Goal: Task Accomplishment & Management: Use online tool/utility

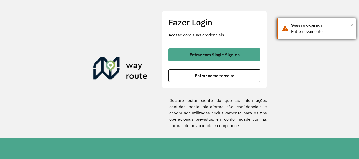
click at [351, 25] on span "×" at bounding box center [352, 25] width 3 height 8
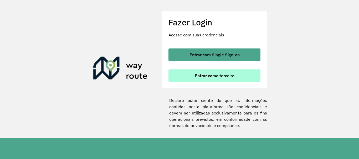
click at [217, 76] on span "Entrar como terceiro" at bounding box center [215, 76] width 40 height 4
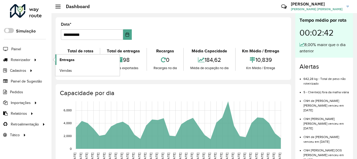
click at [64, 59] on span "Entregas" at bounding box center [67, 60] width 15 height 6
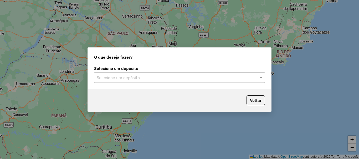
click at [118, 77] on input "text" at bounding box center [174, 78] width 155 height 6
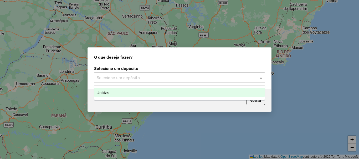
click at [118, 93] on div "Unidas" at bounding box center [179, 93] width 170 height 9
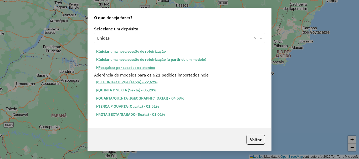
click at [124, 50] on button "Iniciar uma nova sessão de roteirização" at bounding box center [131, 52] width 74 height 8
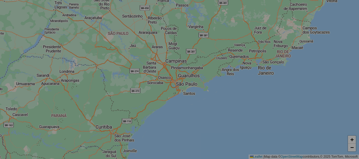
select select "*"
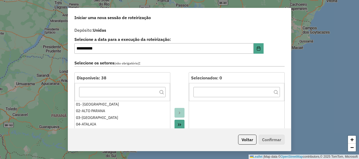
click at [179, 122] on button "Move All to Target" at bounding box center [179, 125] width 10 height 10
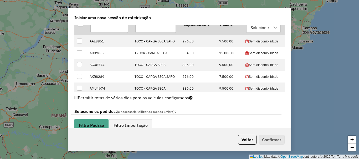
scroll to position [263, 0]
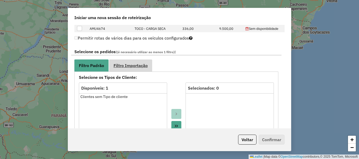
click at [136, 67] on span "Filtro Importação" at bounding box center [130, 66] width 34 height 4
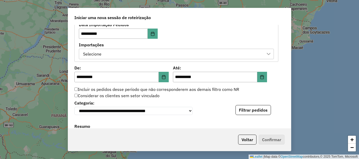
scroll to position [315, 0]
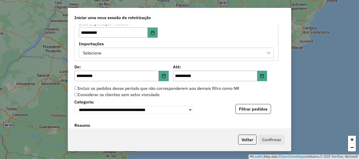
click at [124, 52] on div "Selecione" at bounding box center [172, 53] width 182 height 10
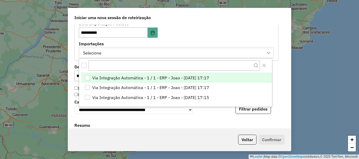
click at [130, 76] on span "Via Integração Automática - 1 / 1 - ERP - Joao - [DATE] 17:17" at bounding box center [150, 78] width 117 height 6
click at [72, 68] on div "**********" at bounding box center [179, 76] width 223 height 103
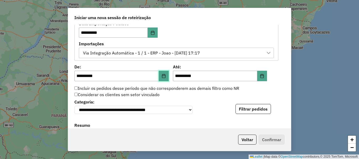
click at [160, 77] on button "Choose Date" at bounding box center [164, 76] width 10 height 11
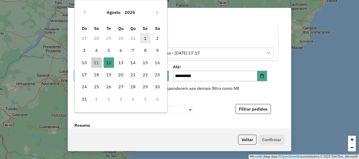
click at [143, 38] on span "1" at bounding box center [145, 38] width 11 height 11
type input "**********"
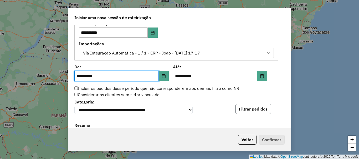
click at [250, 111] on button "Filtrar pedidos" at bounding box center [252, 109] width 35 height 10
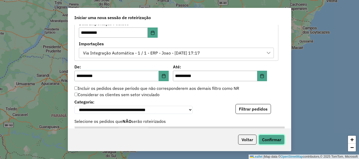
click at [264, 142] on button "Confirmar" at bounding box center [271, 140] width 26 height 10
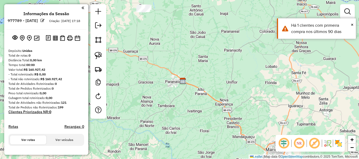
drag, startPoint x: 149, startPoint y: 70, endPoint x: 201, endPoint y: 93, distance: 56.5
click at [201, 92] on div "Janela de atendimento Grade de atendimento Capacidade Transportadoras Veículos …" at bounding box center [179, 79] width 359 height 159
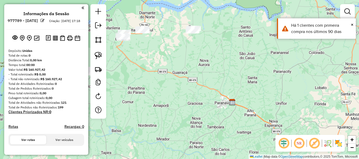
drag, startPoint x: 178, startPoint y: 90, endPoint x: 211, endPoint y: 95, distance: 32.8
click at [210, 95] on div "Janela de atendimento Grade de atendimento Capacidade Transportadoras Veículos …" at bounding box center [179, 79] width 359 height 159
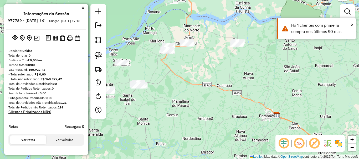
drag, startPoint x: 183, startPoint y: 92, endPoint x: 199, endPoint y: 102, distance: 18.9
click at [197, 101] on div "Janela de atendimento Grade de atendimento Capacidade Transportadoras Veículos …" at bounding box center [179, 79] width 359 height 159
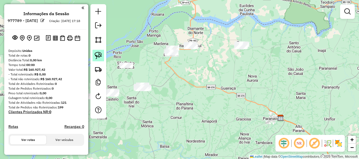
click at [98, 56] on img at bounding box center [98, 55] width 7 height 7
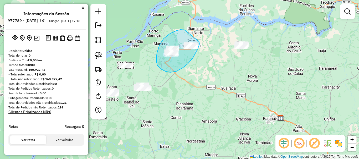
drag, startPoint x: 184, startPoint y: 30, endPoint x: 200, endPoint y: 42, distance: 19.8
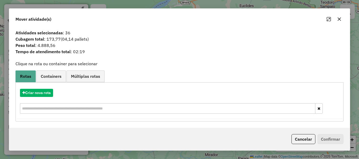
click at [337, 18] on icon "button" at bounding box center [339, 19] width 4 height 4
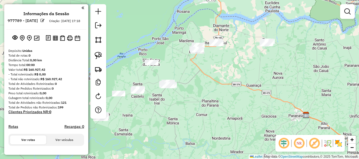
drag, startPoint x: 171, startPoint y: 100, endPoint x: 197, endPoint y: 96, distance: 26.2
click at [197, 96] on div "Janela de atendimento Grade de atendimento Capacidade Transportadoras Veículos …" at bounding box center [179, 79] width 359 height 159
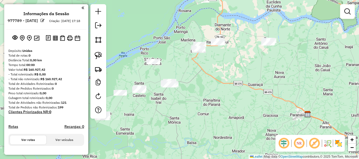
drag, startPoint x: 181, startPoint y: 106, endPoint x: 198, endPoint y: 104, distance: 16.6
click at [198, 104] on div "Janela de atendimento Grade de atendimento Capacidade Transportadoras Veículos …" at bounding box center [179, 79] width 359 height 159
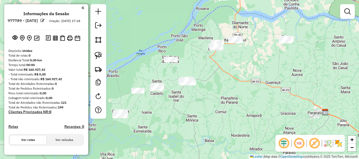
drag, startPoint x: 188, startPoint y: 108, endPoint x: 201, endPoint y: 105, distance: 13.2
click at [201, 105] on div "Janela de atendimento Grade de atendimento Capacidade Transportadoras Veículos …" at bounding box center [179, 79] width 359 height 159
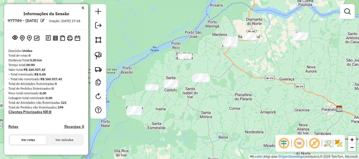
click at [194, 110] on div "Janela de atendimento Grade de atendimento Capacidade Transportadoras Veículos …" at bounding box center [179, 79] width 359 height 159
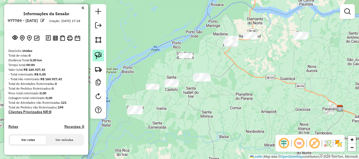
click at [101, 56] on img at bounding box center [98, 55] width 7 height 7
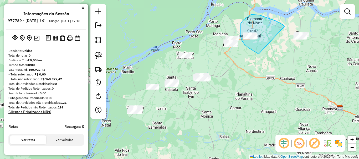
drag, startPoint x: 284, startPoint y: 27, endPoint x: 258, endPoint y: 54, distance: 37.7
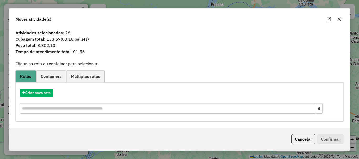
click at [339, 17] on icon "button" at bounding box center [339, 19] width 4 height 4
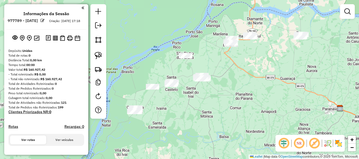
drag, startPoint x: 99, startPoint y: 56, endPoint x: 112, endPoint y: 55, distance: 12.4
click at [100, 56] on img at bounding box center [98, 55] width 7 height 7
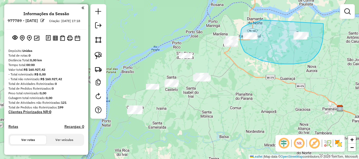
drag, startPoint x: 262, startPoint y: 20, endPoint x: 323, endPoint y: 24, distance: 61.6
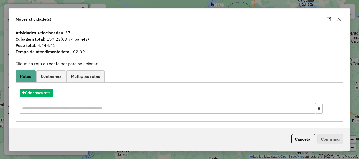
click at [337, 19] on icon "button" at bounding box center [339, 19] width 4 height 4
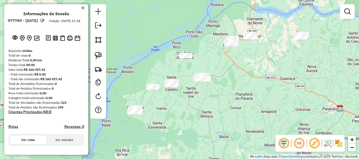
drag, startPoint x: 220, startPoint y: 100, endPoint x: 230, endPoint y: 94, distance: 11.2
click at [230, 94] on div "Janela de atendimento Grade de atendimento Capacidade Transportadoras Veículos …" at bounding box center [179, 79] width 359 height 159
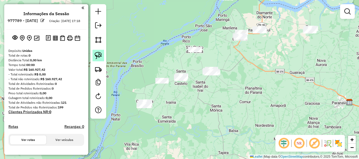
click at [100, 55] on img at bounding box center [98, 55] width 7 height 7
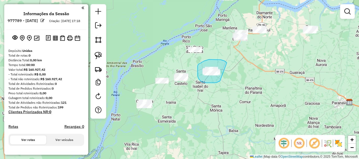
drag, startPoint x: 225, startPoint y: 62, endPoint x: 221, endPoint y: 81, distance: 19.7
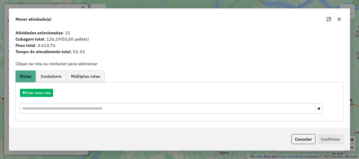
click at [338, 18] on icon "button" at bounding box center [339, 19] width 4 height 4
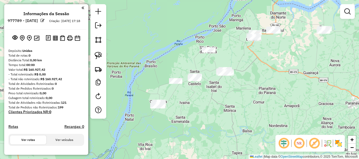
drag, startPoint x: 239, startPoint y: 106, endPoint x: 252, endPoint y: 107, distance: 13.7
click at [252, 107] on div "Janela de atendimento Grade de atendimento Capacidade Transportadoras Veículos …" at bounding box center [179, 79] width 359 height 159
click at [262, 106] on div "Janela de atendimento Grade de atendimento Capacidade Transportadoras Veículos …" at bounding box center [179, 79] width 359 height 159
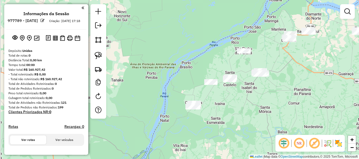
drag, startPoint x: 191, startPoint y: 122, endPoint x: 230, endPoint y: 122, distance: 39.7
click at [225, 122] on div "Janela de atendimento Grade de atendimento Capacidade Transportadoras Veículos …" at bounding box center [179, 79] width 359 height 159
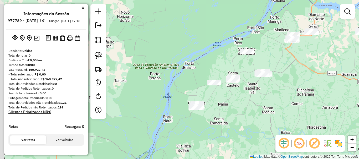
drag, startPoint x: 228, startPoint y: 119, endPoint x: 233, endPoint y: 118, distance: 5.0
click at [232, 118] on div "Janela de atendimento Grade de atendimento Capacidade Transportadoras Veículos …" at bounding box center [179, 79] width 359 height 159
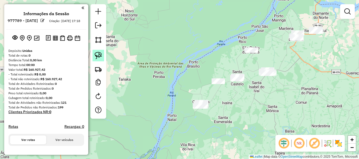
click at [101, 56] on img at bounding box center [98, 55] width 7 height 7
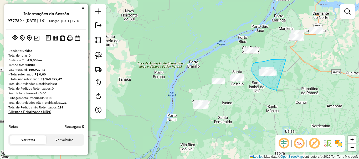
drag, startPoint x: 286, startPoint y: 59, endPoint x: 285, endPoint y: 89, distance: 29.2
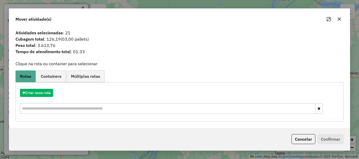
click at [338, 20] on icon "button" at bounding box center [338, 18] width 3 height 3
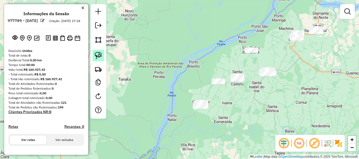
click at [98, 58] on img at bounding box center [98, 55] width 7 height 7
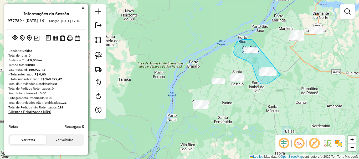
drag, startPoint x: 249, startPoint y: 40, endPoint x: 281, endPoint y: 74, distance: 46.5
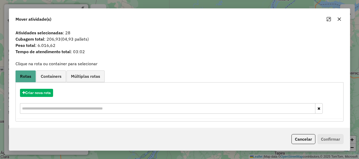
click at [339, 19] on icon "button" at bounding box center [338, 18] width 3 height 3
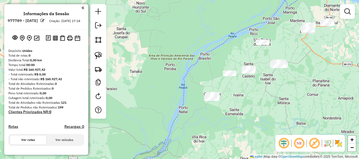
drag, startPoint x: 248, startPoint y: 110, endPoint x: 261, endPoint y: 100, distance: 16.3
click at [261, 100] on div "Janela de atendimento Grade de atendimento Capacidade Transportadoras Veículos …" at bounding box center [179, 79] width 359 height 159
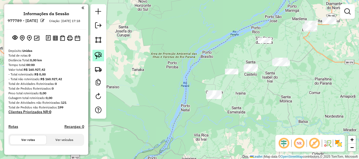
click at [100, 55] on img at bounding box center [98, 55] width 7 height 7
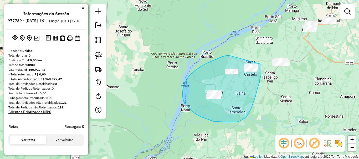
drag, startPoint x: 229, startPoint y: 56, endPoint x: 261, endPoint y: 64, distance: 32.5
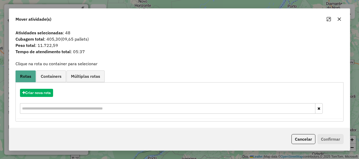
click at [339, 13] on div "Mover atividade(s)" at bounding box center [179, 18] width 340 height 19
click at [339, 17] on icon "button" at bounding box center [339, 19] width 4 height 4
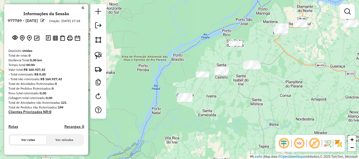
drag, startPoint x: 229, startPoint y: 43, endPoint x: 200, endPoint y: 45, distance: 28.8
click at [198, 45] on div "Janela de atendimento Grade de atendimento Capacidade Transportadoras Veículos …" at bounding box center [179, 79] width 359 height 159
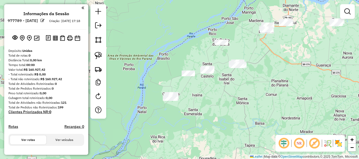
drag, startPoint x: 204, startPoint y: 45, endPoint x: 195, endPoint y: 44, distance: 8.5
click at [196, 44] on div "Janela de atendimento Grade de atendimento Capacidade Transportadoras Veículos …" at bounding box center [179, 79] width 359 height 159
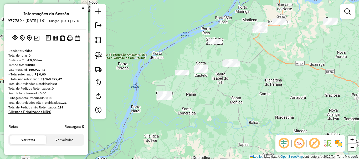
drag, startPoint x: 206, startPoint y: 43, endPoint x: 193, endPoint y: 44, distance: 13.7
click at [193, 44] on div "Janela de atendimento Grade de atendimento Capacidade Transportadoras Veículos …" at bounding box center [179, 79] width 359 height 159
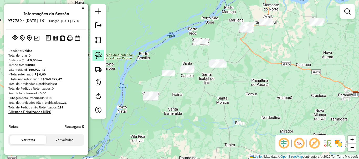
click at [101, 57] on img at bounding box center [98, 55] width 7 height 7
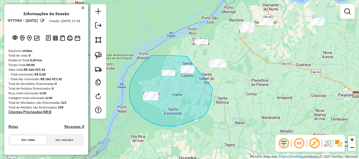
drag, startPoint x: 186, startPoint y: 56, endPoint x: 212, endPoint y: 89, distance: 41.5
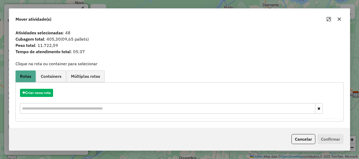
click at [339, 21] on icon "button" at bounding box center [339, 19] width 4 height 4
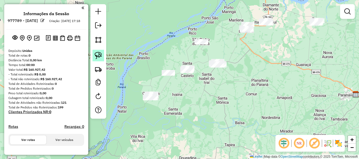
click at [102, 58] on img at bounding box center [98, 55] width 7 height 7
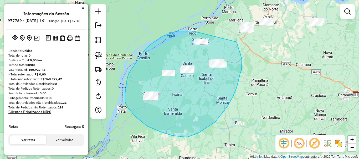
drag, startPoint x: 194, startPoint y: 31, endPoint x: 233, endPoint y: 42, distance: 41.3
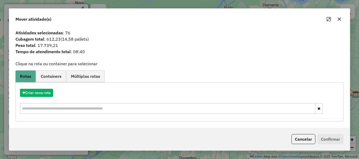
click at [339, 19] on icon "button" at bounding box center [338, 18] width 3 height 3
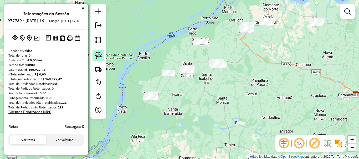
click at [103, 56] on link at bounding box center [98, 56] width 12 height 12
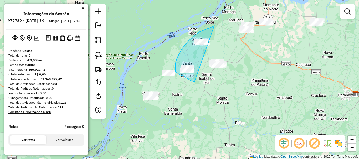
drag, startPoint x: 214, startPoint y: 25, endPoint x: 194, endPoint y: 82, distance: 60.1
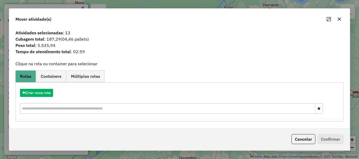
click at [339, 18] on icon "button" at bounding box center [339, 19] width 4 height 4
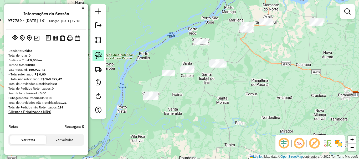
drag, startPoint x: 99, startPoint y: 57, endPoint x: 104, endPoint y: 56, distance: 4.5
click at [99, 57] on img at bounding box center [98, 55] width 7 height 7
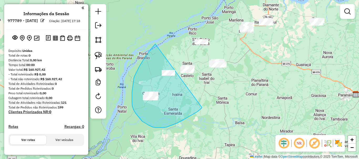
drag, startPoint x: 155, startPoint y: 44, endPoint x: 202, endPoint y: 108, distance: 78.7
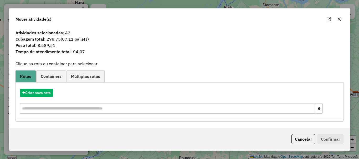
drag, startPoint x: 340, startPoint y: 20, endPoint x: 338, endPoint y: 23, distance: 3.9
click at [339, 21] on icon "button" at bounding box center [338, 18] width 3 height 3
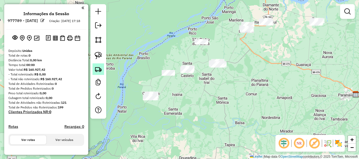
click at [100, 69] on img at bounding box center [98, 69] width 7 height 7
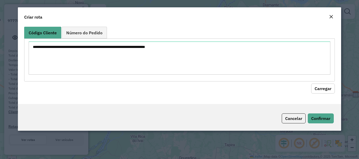
click at [331, 17] on em "Close" at bounding box center [331, 17] width 4 height 4
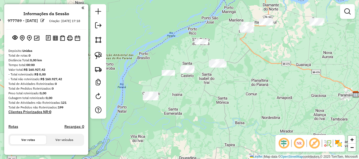
click at [106, 58] on div at bounding box center [98, 61] width 16 height 115
click at [102, 57] on link at bounding box center [98, 56] width 12 height 12
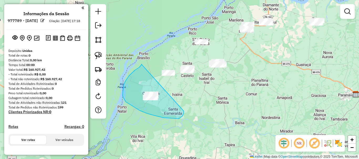
drag, startPoint x: 141, startPoint y: 64, endPoint x: 184, endPoint y: 111, distance: 63.2
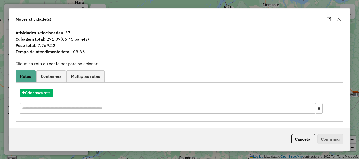
click at [337, 20] on icon "button" at bounding box center [339, 19] width 4 height 4
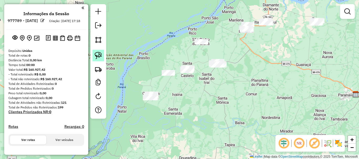
click at [100, 57] on img at bounding box center [98, 55] width 7 height 7
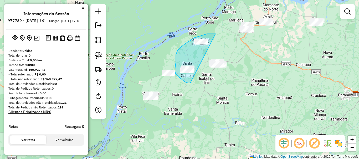
drag, startPoint x: 212, startPoint y: 34, endPoint x: 190, endPoint y: 83, distance: 54.2
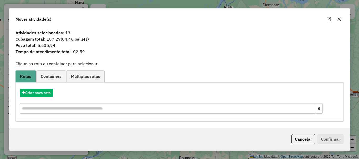
click at [340, 19] on icon "button" at bounding box center [339, 19] width 4 height 4
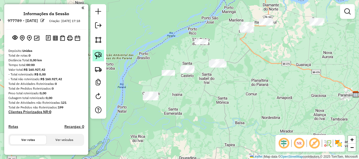
click at [99, 58] on img at bounding box center [98, 55] width 7 height 7
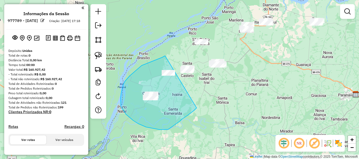
drag, startPoint x: 165, startPoint y: 56, endPoint x: 196, endPoint y: 108, distance: 61.0
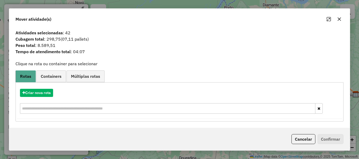
click at [341, 23] on button "button" at bounding box center [339, 19] width 8 height 8
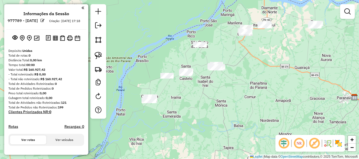
drag, startPoint x: 273, startPoint y: 80, endPoint x: 257, endPoint y: 117, distance: 40.5
click at [259, 117] on div "Janela de atendimento Grade de atendimento Capacidade Transportadoras Veículos …" at bounding box center [179, 79] width 359 height 159
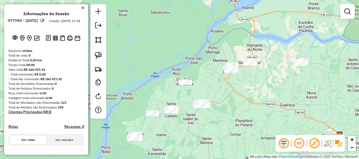
drag, startPoint x: 258, startPoint y: 50, endPoint x: 254, endPoint y: 50, distance: 3.9
click at [258, 50] on div "Janela de atendimento Grade de atendimento Capacidade Transportadoras Veículos …" at bounding box center [179, 79] width 359 height 159
click at [102, 55] on link at bounding box center [98, 56] width 12 height 12
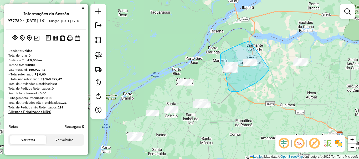
drag, startPoint x: 250, startPoint y: 41, endPoint x: 269, endPoint y: 69, distance: 34.0
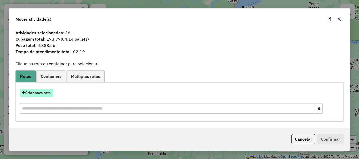
click at [46, 94] on button "Criar nova rota" at bounding box center [36, 93] width 33 height 8
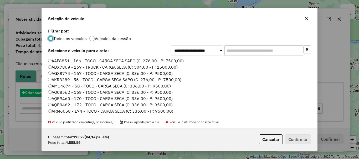
scroll to position [3, 2]
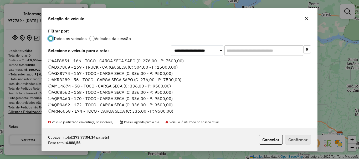
click at [242, 52] on input "text" at bounding box center [263, 50] width 79 height 11
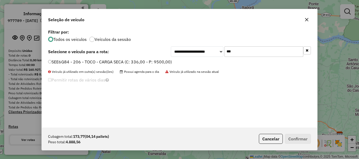
type input "***"
click at [153, 63] on label "SEE6G84 - 206 - TOCO - CARGA SECA (C: 336,00 - P: 9500,00)" at bounding box center [110, 62] width 124 height 6
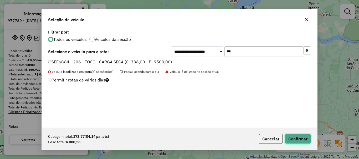
click at [290, 139] on button "Confirmar" at bounding box center [298, 139] width 26 height 10
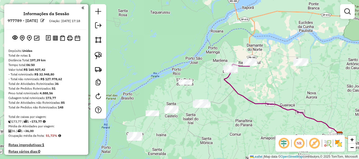
click at [284, 145] on em at bounding box center [283, 143] width 13 height 13
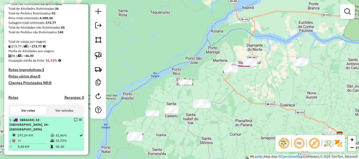
scroll to position [79, 0]
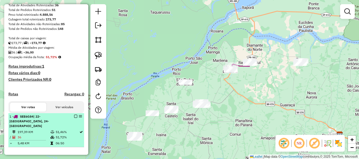
click at [74, 118] on em at bounding box center [75, 116] width 3 height 3
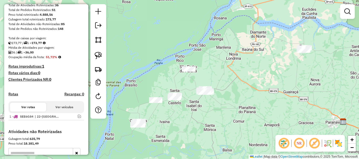
drag, startPoint x: 204, startPoint y: 114, endPoint x: 221, endPoint y: 86, distance: 32.3
click at [221, 87] on div "Janela de atendimento Grade de atendimento Capacidade Transportadoras Veículos …" at bounding box center [179, 79] width 359 height 159
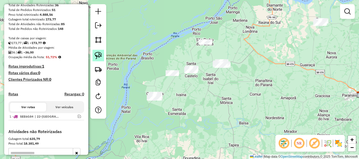
click at [97, 56] on img at bounding box center [98, 55] width 7 height 7
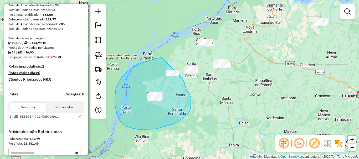
drag, startPoint x: 162, startPoint y: 58, endPoint x: 181, endPoint y: 75, distance: 26.0
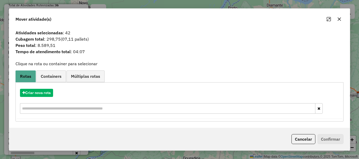
click at [341, 20] on button "button" at bounding box center [339, 19] width 8 height 8
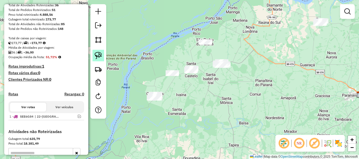
click at [100, 57] on img at bounding box center [98, 55] width 7 height 7
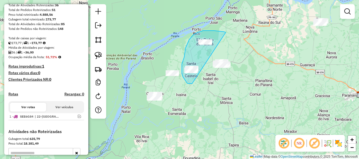
drag, startPoint x: 225, startPoint y: 33, endPoint x: 192, endPoint y: 84, distance: 60.9
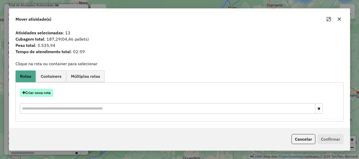
click at [42, 91] on button "Criar nova rota" at bounding box center [36, 93] width 33 height 8
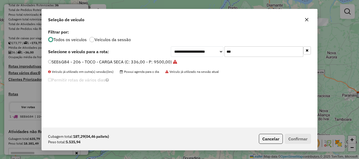
scroll to position [3, 2]
drag, startPoint x: 236, startPoint y: 50, endPoint x: 216, endPoint y: 54, distance: 19.5
click at [216, 54] on div "**********" at bounding box center [241, 51] width 140 height 11
type input "***"
click at [162, 63] on label "AQP9460 - 170 - TOCO - CARGA SECA (C: 336,00 - P: 9500,00)" at bounding box center [110, 62] width 124 height 6
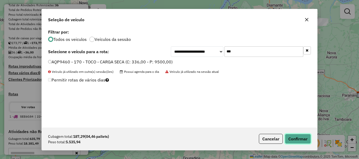
click at [298, 137] on button "Confirmar" at bounding box center [298, 139] width 26 height 10
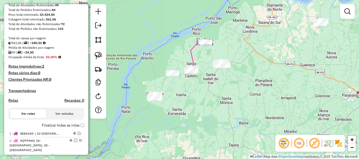
click at [283, 144] on em at bounding box center [283, 143] width 13 height 13
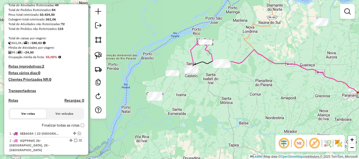
click at [284, 142] on em at bounding box center [283, 143] width 13 height 13
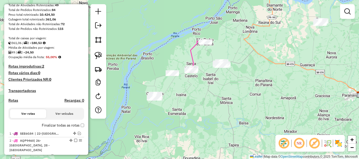
scroll to position [105, 0]
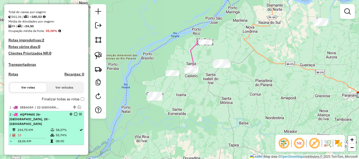
click at [74, 116] on em at bounding box center [75, 114] width 3 height 3
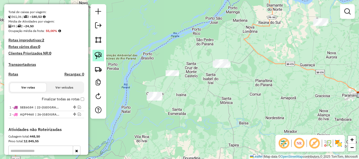
click at [99, 58] on img at bounding box center [98, 55] width 7 height 7
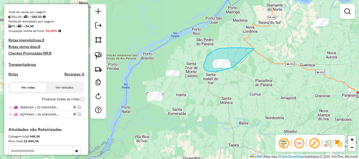
drag, startPoint x: 230, startPoint y: 48, endPoint x: 232, endPoint y: 68, distance: 20.3
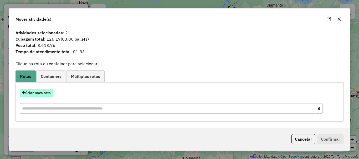
click at [51, 91] on button "Criar nova rota" at bounding box center [36, 93] width 33 height 8
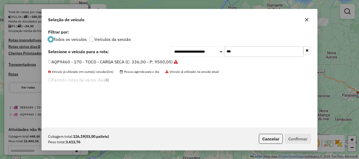
scroll to position [3, 2]
drag, startPoint x: 235, startPoint y: 51, endPoint x: 204, endPoint y: 48, distance: 30.7
click at [205, 48] on div "**********" at bounding box center [241, 51] width 140 height 11
type input "***"
click at [163, 61] on label "SEZ8A41 - 214 - TOCO - CARGA SECA (C: 336,00 - P: 9500,00)" at bounding box center [109, 62] width 123 height 6
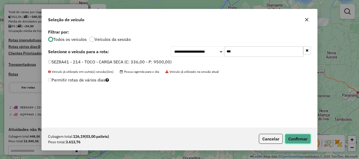
click at [301, 141] on button "Confirmar" at bounding box center [298, 139] width 26 height 10
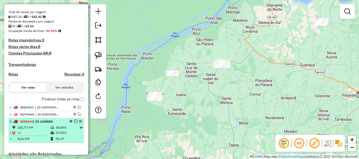
click at [74, 123] on em at bounding box center [75, 121] width 3 height 3
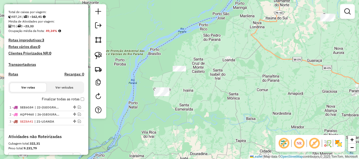
drag, startPoint x: 188, startPoint y: 124, endPoint x: 217, endPoint y: 106, distance: 34.7
click at [217, 106] on div "Janela de atendimento Grade de atendimento Capacidade Transportadoras Veículos …" at bounding box center [179, 79] width 359 height 159
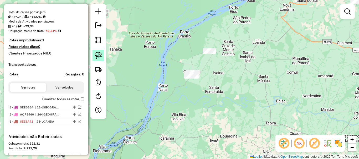
click at [101, 56] on img at bounding box center [98, 55] width 7 height 7
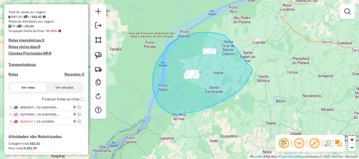
drag, startPoint x: 225, startPoint y: 35, endPoint x: 252, endPoint y: 70, distance: 43.7
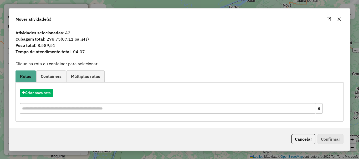
click at [341, 18] on button "button" at bounding box center [339, 19] width 8 height 8
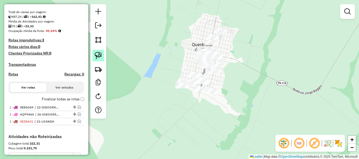
click at [98, 56] on img at bounding box center [98, 55] width 7 height 7
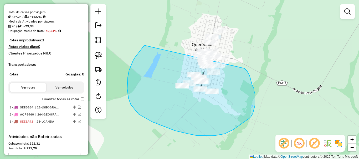
drag, startPoint x: 144, startPoint y: 45, endPoint x: 244, endPoint y: 69, distance: 102.7
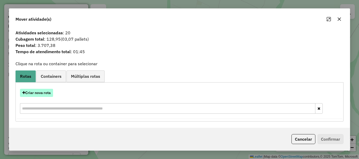
click at [43, 93] on button "Criar nova rota" at bounding box center [36, 93] width 33 height 8
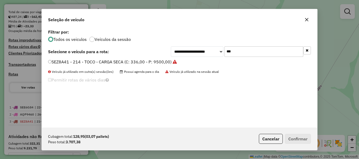
drag, startPoint x: 231, startPoint y: 51, endPoint x: 201, endPoint y: 49, distance: 30.3
click at [202, 49] on div "**********" at bounding box center [241, 51] width 140 height 11
type input "***"
click at [165, 63] on label "RHF2E43 - 198 - TOCO - CARGA SECA (C: 336,00 - P: 9500,00)" at bounding box center [110, 62] width 124 height 6
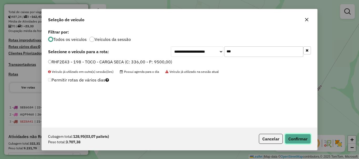
click at [304, 138] on button "Confirmar" at bounding box center [298, 139] width 26 height 10
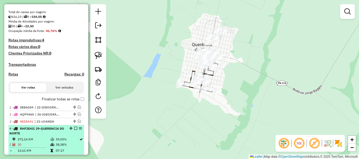
click at [50, 147] on icon at bounding box center [52, 144] width 4 height 3
select select "**********"
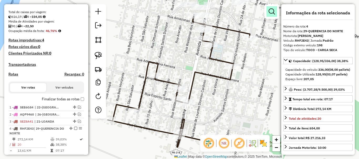
click at [271, 15] on link at bounding box center [271, 11] width 11 height 11
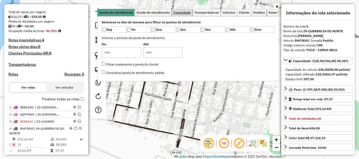
click at [176, 15] on link "Capacidade" at bounding box center [182, 12] width 20 height 7
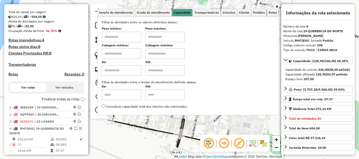
click at [128, 37] on input "text" at bounding box center [121, 37] width 39 height 11
type input "******"
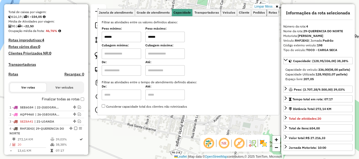
click at [152, 124] on div "Limpar filtros Janela de atendimento Grade de atendimento Capacidade Transporta…" at bounding box center [179, 79] width 359 height 159
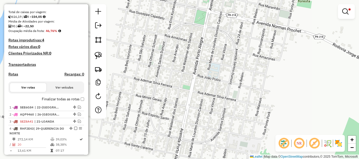
drag, startPoint x: 183, startPoint y: 66, endPoint x: 178, endPoint y: 101, distance: 35.3
click at [178, 101] on div "Limpar filtros Janela de atendimento Grade de atendimento Capacidade Transporta…" at bounding box center [179, 79] width 359 height 159
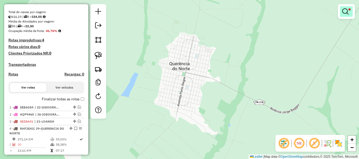
click at [344, 14] on em at bounding box center [345, 11] width 6 height 6
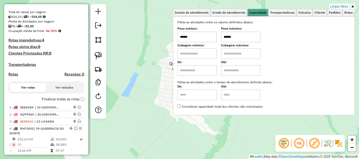
drag, startPoint x: 241, startPoint y: 37, endPoint x: 199, endPoint y: 37, distance: 41.5
click at [199, 37] on div "Peso mínimo: ****** Peso máximo: ******" at bounding box center [263, 35] width 173 height 15
type input "******"
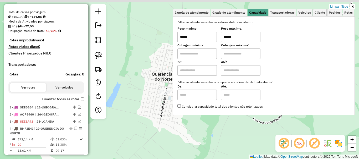
drag, startPoint x: 137, startPoint y: 61, endPoint x: 122, endPoint y: 67, distance: 16.3
click at [122, 67] on div "Limpar filtros Janela de atendimento Grade de atendimento Capacidade Transporta…" at bounding box center [179, 79] width 359 height 159
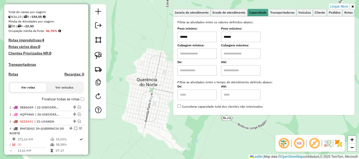
drag, startPoint x: 130, startPoint y: 79, endPoint x: 119, endPoint y: 79, distance: 11.6
click at [119, 79] on div "Limpar filtros Janela de atendimento Grade de atendimento Capacidade Transporta…" at bounding box center [179, 79] width 359 height 159
drag, startPoint x: 134, startPoint y: 82, endPoint x: 131, endPoint y: 82, distance: 3.0
click at [131, 82] on div "Limpar filtros Janela de atendimento Grade de atendimento Capacidade Transporta…" at bounding box center [179, 79] width 359 height 159
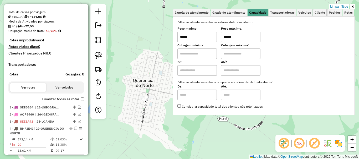
drag, startPoint x: 196, startPoint y: 39, endPoint x: 162, endPoint y: 37, distance: 33.9
click at [164, 38] on div "Limpar filtros Janela de atendimento Grade de atendimento Capacidade Transporta…" at bounding box center [179, 79] width 359 height 159
drag, startPoint x: 198, startPoint y: 38, endPoint x: 152, endPoint y: 33, distance: 46.3
click at [152, 33] on div "Limpar filtros Janela de atendimento Grade de atendimento Capacidade Transporta…" at bounding box center [179, 79] width 359 height 159
type input "******"
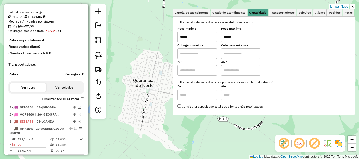
type input "******"
drag, startPoint x: 190, startPoint y: 39, endPoint x: 150, endPoint y: 36, distance: 40.3
click at [154, 36] on div "Limpar filtros Janela de atendimento Grade de atendimento Capacidade Transporta…" at bounding box center [179, 79] width 359 height 159
type input "******"
drag, startPoint x: 245, startPoint y: 37, endPoint x: 170, endPoint y: 28, distance: 75.6
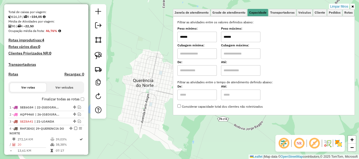
click at [171, 29] on div "Limpar filtros Janela de atendimento Grade de atendimento Capacidade Transporta…" at bounding box center [179, 79] width 359 height 159
drag, startPoint x: 224, startPoint y: 37, endPoint x: 193, endPoint y: 29, distance: 31.8
click at [193, 30] on div "Peso mínimo: ****** Peso máximo: ******" at bounding box center [263, 35] width 173 height 15
drag, startPoint x: 240, startPoint y: 38, endPoint x: 157, endPoint y: 25, distance: 84.0
click at [161, 26] on div "Limpar filtros Janela de atendimento Grade de atendimento Capacidade Transporta…" at bounding box center [179, 79] width 359 height 159
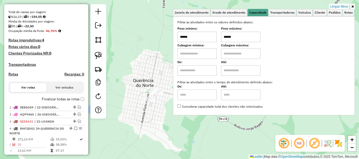
type input "******"
click at [129, 65] on div "Limpar filtros Janela de atendimento Grade de atendimento Capacidade Transporta…" at bounding box center [179, 79] width 359 height 159
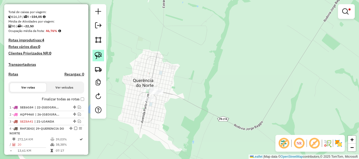
click at [95, 54] on img at bounding box center [98, 55] width 7 height 7
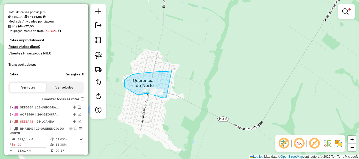
drag, startPoint x: 171, startPoint y: 71, endPoint x: 167, endPoint y: 96, distance: 25.9
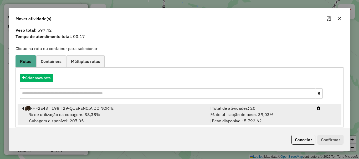
scroll to position [20, 0]
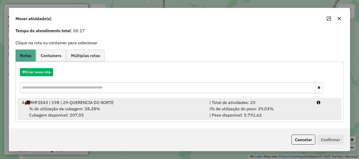
click at [172, 110] on div "% de utilização da cubagem: 38,38% Cubagem disponível: 207,05" at bounding box center [113, 112] width 188 height 13
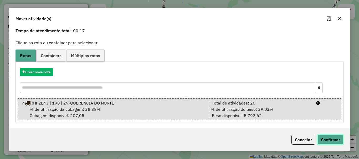
click at [326, 139] on button "Confirmar" at bounding box center [330, 140] width 26 height 10
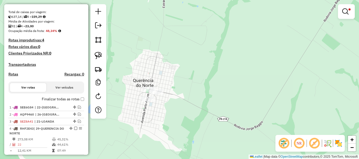
scroll to position [0, 0]
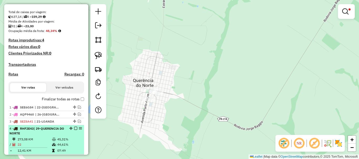
click at [74, 130] on em at bounding box center [75, 128] width 3 height 3
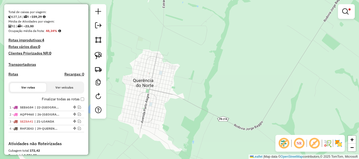
click at [344, 12] on em at bounding box center [345, 11] width 6 height 6
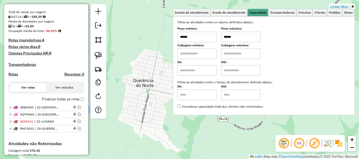
click at [335, 8] on link "Limpar filtros" at bounding box center [339, 7] width 20 height 6
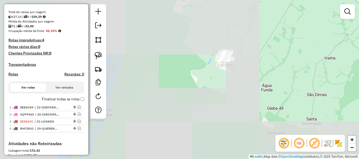
drag, startPoint x: 279, startPoint y: 49, endPoint x: 230, endPoint y: 77, distance: 56.6
click at [234, 75] on div "Janela de atendimento Grade de atendimento Capacidade Transportadoras Veículos …" at bounding box center [179, 79] width 359 height 159
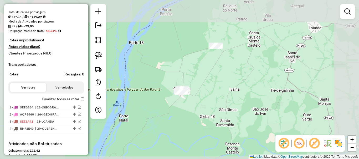
drag, startPoint x: 228, startPoint y: 77, endPoint x: 242, endPoint y: 76, distance: 13.5
click at [242, 76] on div "Janela de atendimento Grade de atendimento Capacidade Transportadoras Veículos …" at bounding box center [179, 79] width 359 height 159
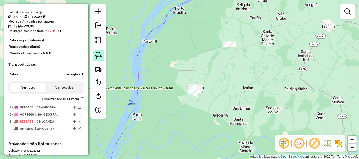
click at [100, 55] on img at bounding box center [98, 55] width 7 height 7
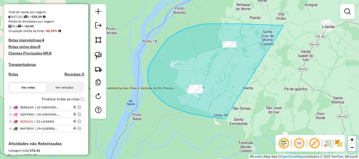
drag, startPoint x: 283, startPoint y: 25, endPoint x: 227, endPoint y: 117, distance: 107.3
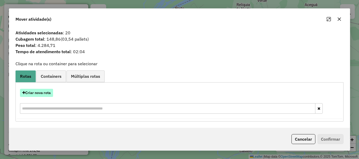
click at [46, 91] on button "Criar nova rota" at bounding box center [36, 93] width 33 height 8
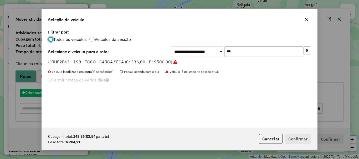
scroll to position [3, 2]
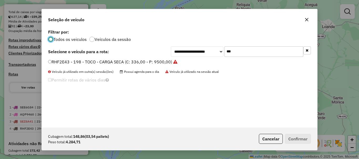
drag, startPoint x: 236, startPoint y: 52, endPoint x: 208, endPoint y: 51, distance: 28.1
click at [208, 51] on div "**********" at bounding box center [241, 51] width 140 height 11
type input "***"
click at [157, 63] on label "SEP9E98 - 212 - TOCO - CARGA SECA (C: 336,00 - P: 9500,00)" at bounding box center [109, 62] width 123 height 6
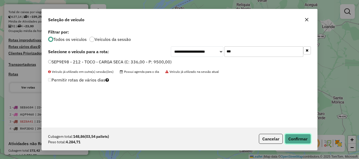
click at [302, 141] on button "Confirmar" at bounding box center [298, 139] width 26 height 10
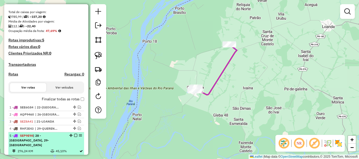
click at [75, 137] on em at bounding box center [75, 135] width 3 height 3
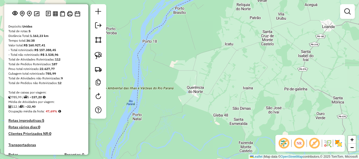
scroll to position [0, 0]
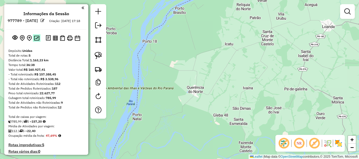
click at [36, 41] on img at bounding box center [37, 38] width 6 height 5
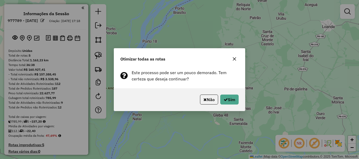
click at [236, 58] on button "button" at bounding box center [234, 59] width 8 height 8
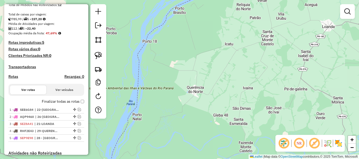
scroll to position [105, 0]
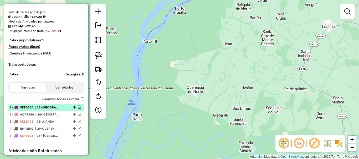
click at [39, 110] on span "| 22-[GEOGRAPHIC_DATA], 24-[GEOGRAPHIC_DATA]" at bounding box center [47, 107] width 24 height 5
select select "**********"
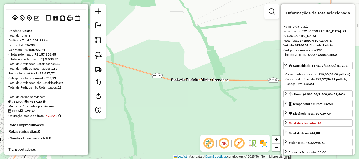
scroll to position [0, 0]
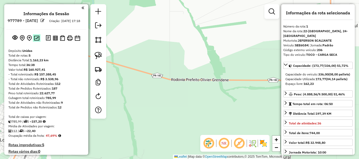
click at [37, 41] on img at bounding box center [37, 38] width 6 height 5
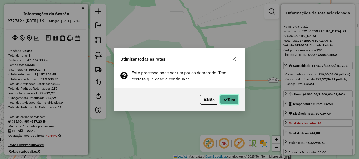
click at [225, 101] on icon "button" at bounding box center [225, 100] width 4 height 4
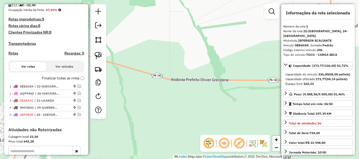
scroll to position [198, 0]
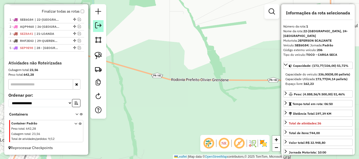
click at [98, 26] on em at bounding box center [98, 25] width 6 height 6
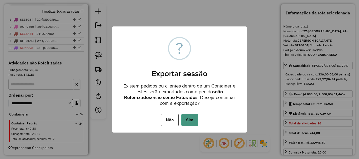
click at [190, 120] on button "Sim" at bounding box center [189, 120] width 17 height 12
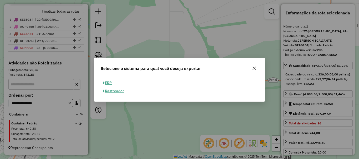
click at [110, 83] on button "ERP" at bounding box center [107, 83] width 13 height 8
select select "**"
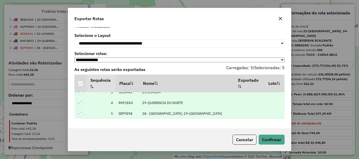
scroll to position [15, 0]
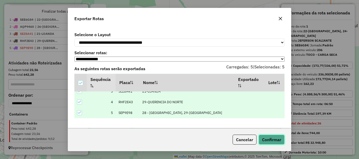
click at [266, 141] on button "Confirmar" at bounding box center [271, 140] width 26 height 10
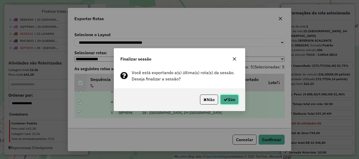
click at [224, 97] on button "Sim" at bounding box center [229, 100] width 18 height 10
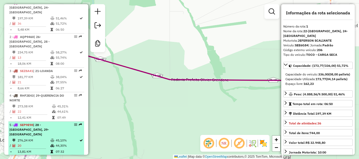
scroll to position [240, 0]
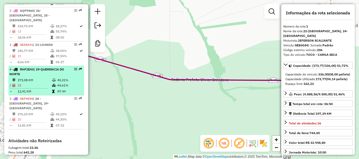
click at [43, 90] on td "12,41 KM" at bounding box center [34, 91] width 34 height 5
